Goal: Task Accomplishment & Management: Manage account settings

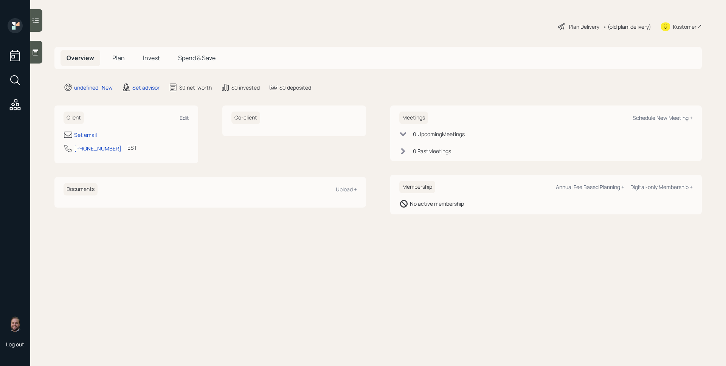
click at [187, 117] on div "Edit" at bounding box center [184, 117] width 9 height 7
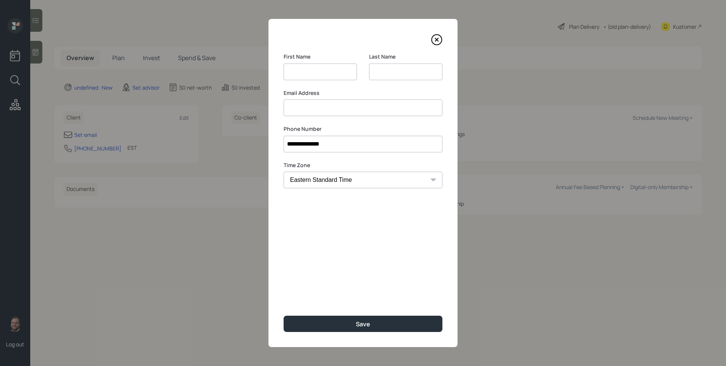
click at [438, 37] on icon at bounding box center [436, 39] width 11 height 11
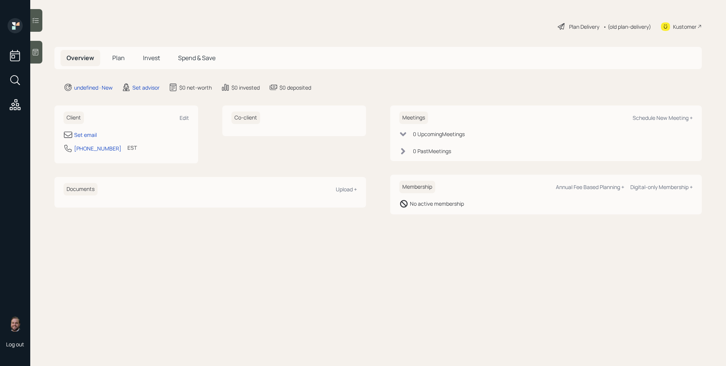
click at [125, 56] on h5 "Plan" at bounding box center [118, 58] width 25 height 16
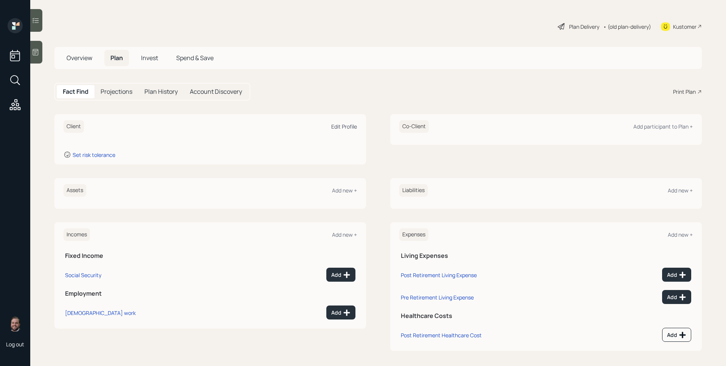
click at [341, 129] on div "Edit Profile" at bounding box center [344, 126] width 26 height 7
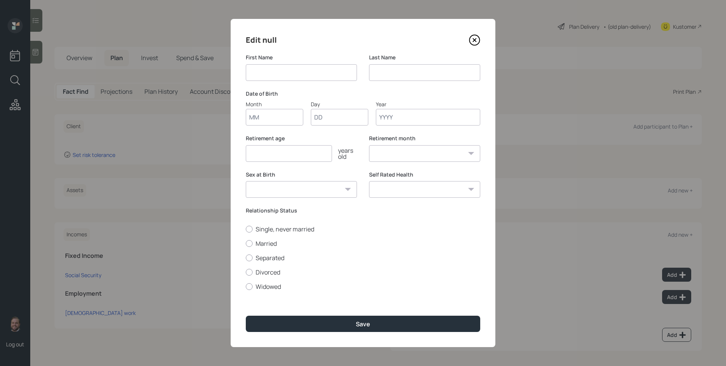
click at [476, 39] on icon at bounding box center [474, 40] width 3 height 3
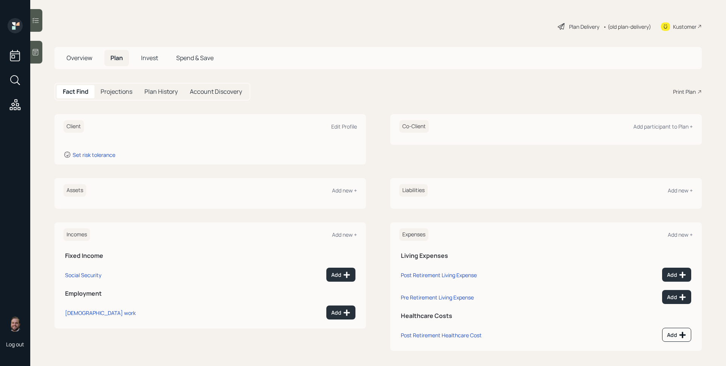
click at [86, 59] on span "Overview" at bounding box center [80, 58] width 26 height 8
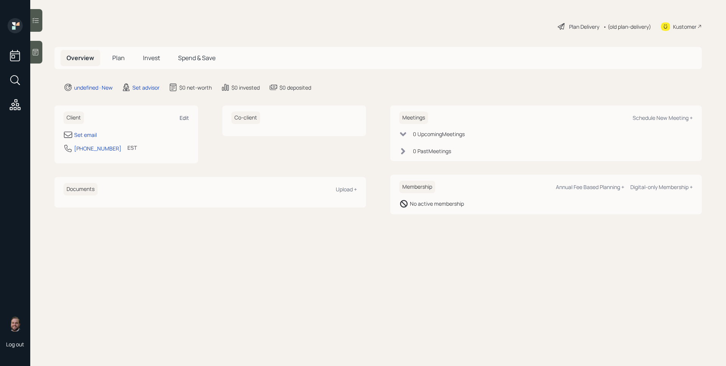
click at [184, 118] on div "Edit" at bounding box center [184, 117] width 9 height 7
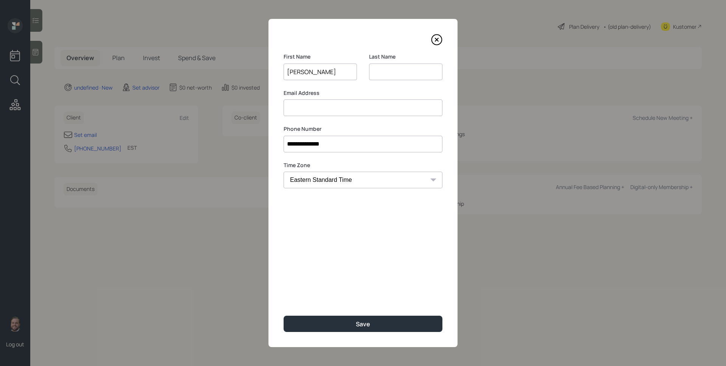
type input "Richard"
type input "Wilk"
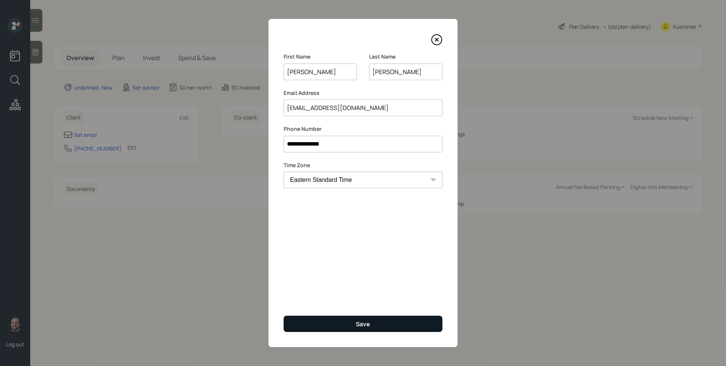
type input "richardwilksr@gmail.com"
click at [368, 321] on div "Save" at bounding box center [363, 324] width 14 height 8
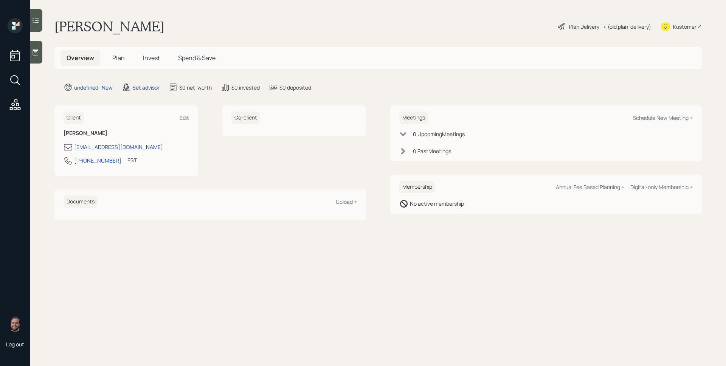
click at [39, 50] on icon at bounding box center [36, 52] width 8 height 8
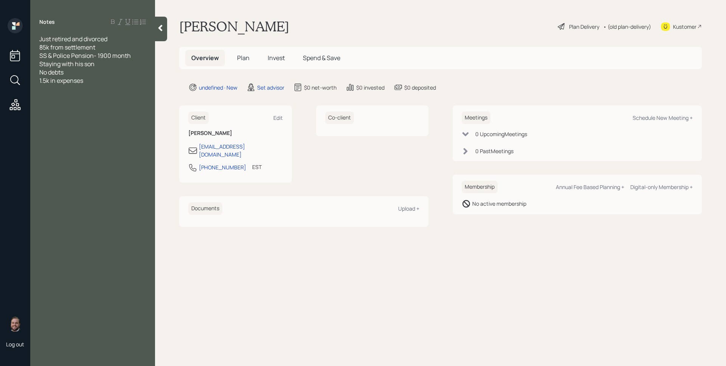
click at [664, 100] on main "Richard Wilk Plan Delivery • (old plan-delivery) Kustomer Overview Plan Invest …" at bounding box center [440, 183] width 571 height 366
click at [661, 118] on div "Schedule New Meeting +" at bounding box center [662, 117] width 60 height 7
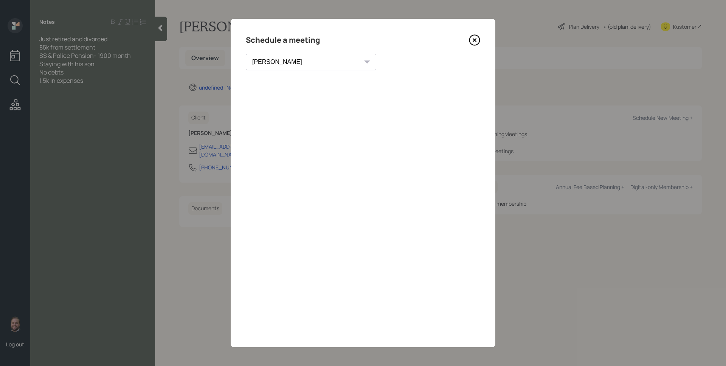
click at [280, 60] on select "Theresa Spinello Matthew Burke Aleksandra Szegda Eitan Bar-David Ian Yamey Trev…" at bounding box center [311, 62] width 130 height 17
select select "d946c976-65aa-4529-ac9d-02c4f1114fc0"
click at [246, 54] on select "Theresa Spinello Matthew Burke Aleksandra Szegda Eitan Bar-David Ian Yamey Trev…" at bounding box center [311, 62] width 130 height 17
click at [473, 39] on icon at bounding box center [474, 39] width 11 height 11
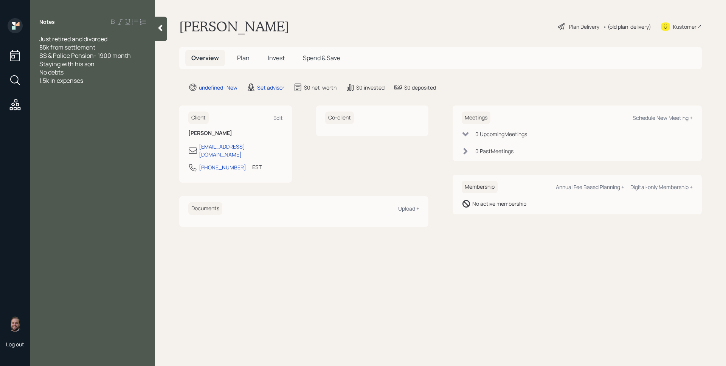
click at [688, 26] on div "Kustomer" at bounding box center [684, 27] width 23 height 8
click at [99, 81] on div "1.5k in expenses" at bounding box center [92, 80] width 107 height 8
click at [320, 299] on main "Richard Wilk Plan Delivery • (old plan-delivery) Kustomer Overview Plan Invest …" at bounding box center [440, 183] width 571 height 366
